Goal: Find specific page/section: Find specific page/section

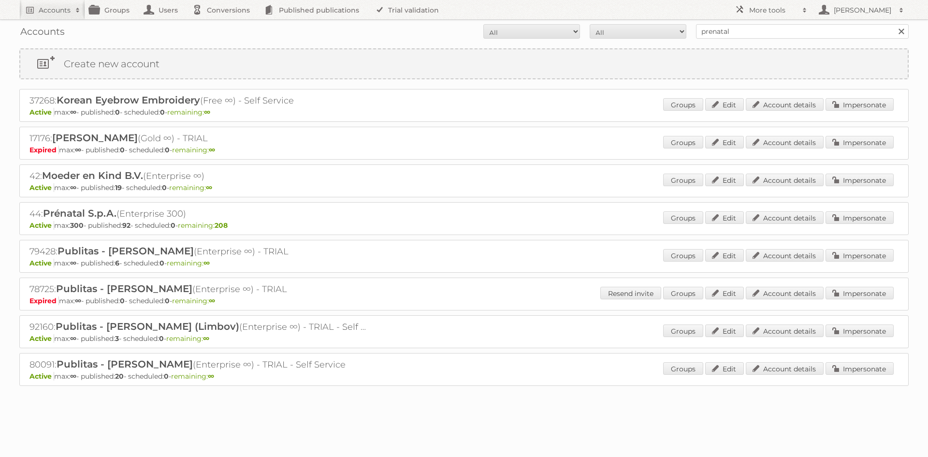
drag, startPoint x: 0, startPoint y: 0, endPoint x: 730, endPoint y: 38, distance: 731.4
click at [730, 38] on input "prenatal" at bounding box center [802, 31] width 213 height 15
click at [794, 37] on input "prenatal" at bounding box center [802, 31] width 213 height 15
type input "topmondzorg"
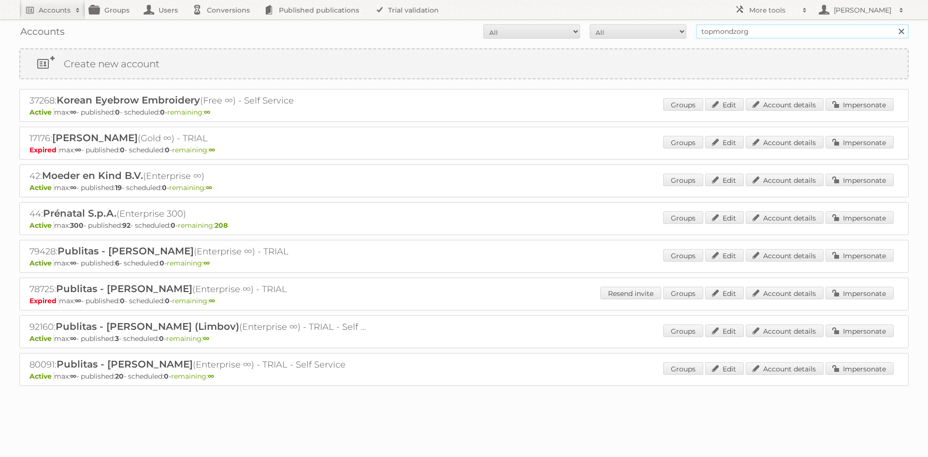
click at [894, 24] on input "Search" at bounding box center [901, 31] width 15 height 15
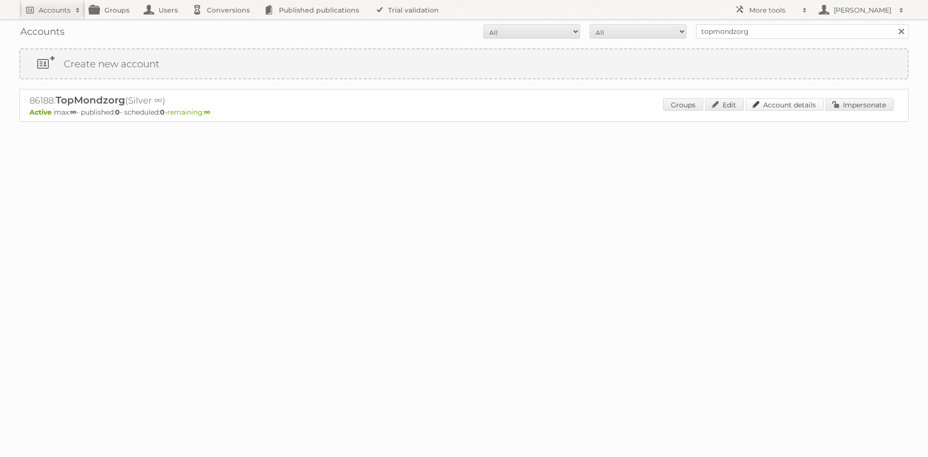
click at [802, 108] on link "Account details" at bounding box center [785, 104] width 78 height 13
